Goal: Task Accomplishment & Management: Use online tool/utility

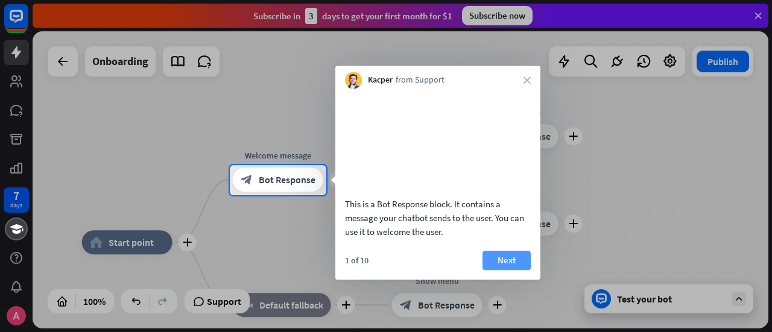
click at [503, 270] on button "Next" at bounding box center [506, 260] width 48 height 19
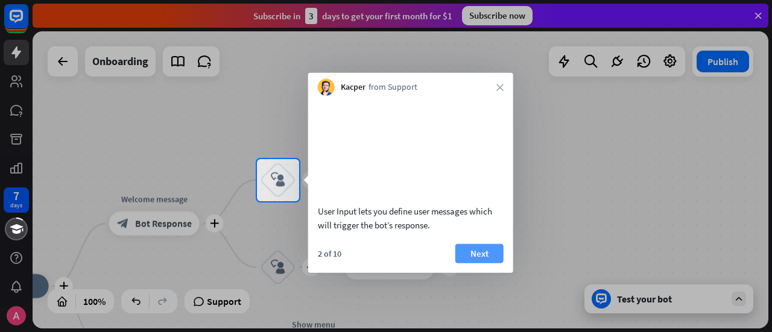
click at [478, 263] on button "Next" at bounding box center [479, 253] width 48 height 19
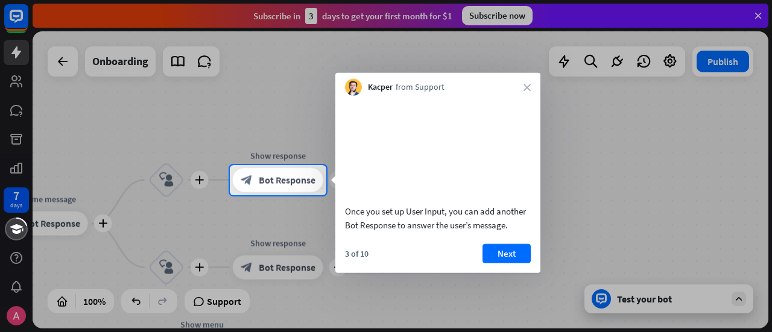
click at [530, 86] on div "Kacper from Support close" at bounding box center [437, 84] width 205 height 23
click at [527, 86] on icon "close" at bounding box center [526, 87] width 7 height 7
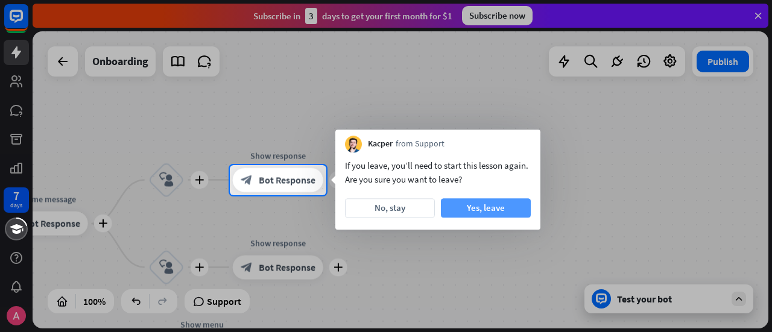
click at [476, 209] on button "Yes, leave" at bounding box center [486, 207] width 90 height 19
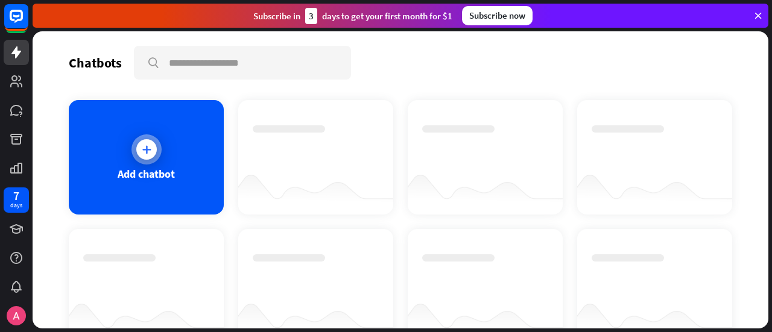
click at [146, 148] on icon at bounding box center [146, 149] width 12 height 12
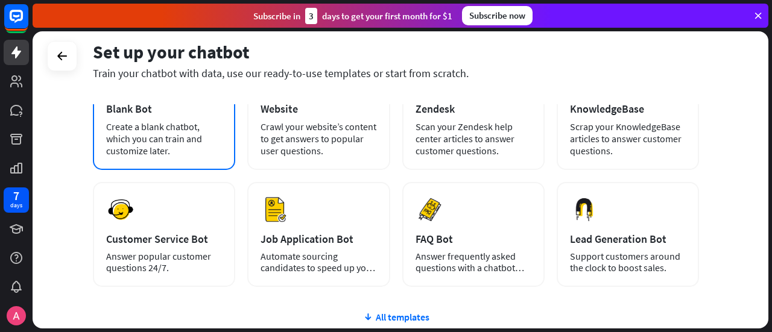
scroll to position [92, 0]
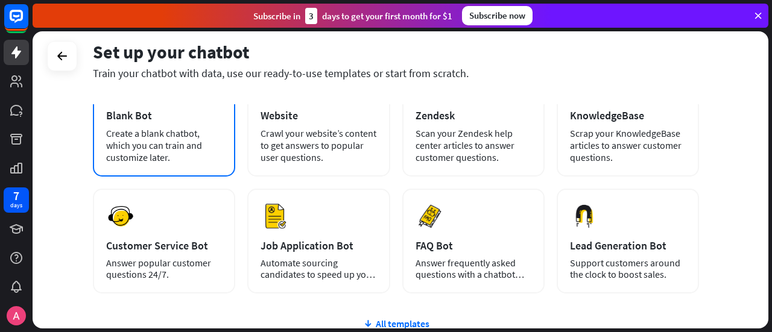
click at [164, 144] on div "Create a blank chatbot, which you can train and customize later." at bounding box center [164, 145] width 116 height 36
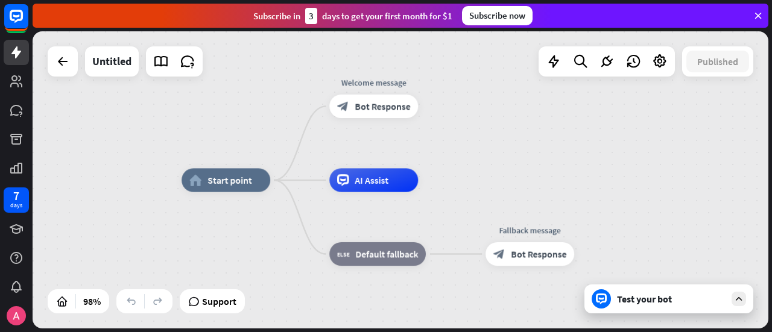
click at [604, 302] on icon at bounding box center [601, 299] width 11 height 11
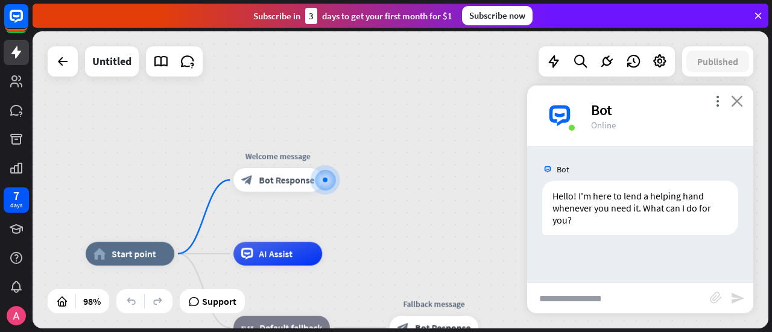
click at [738, 100] on icon "close" at bounding box center [737, 100] width 12 height 11
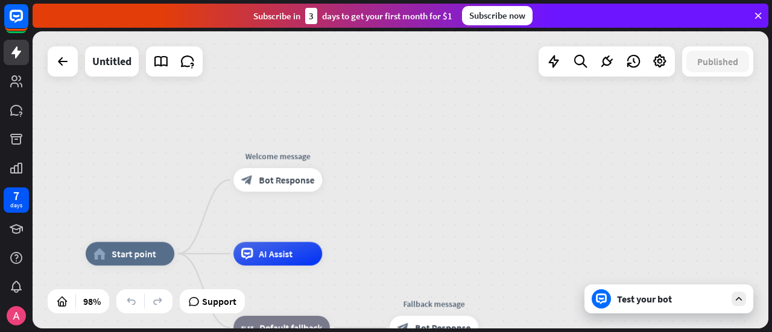
click at [695, 297] on div "Test your bot" at bounding box center [671, 299] width 109 height 12
